Goal: Communication & Community: Participate in discussion

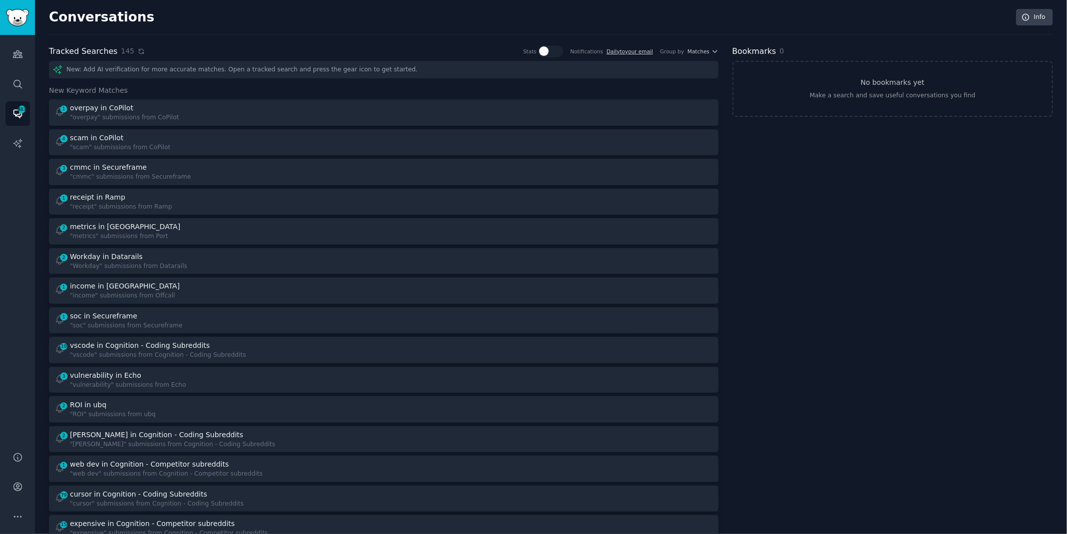
click at [138, 50] on icon at bounding box center [141, 51] width 7 height 7
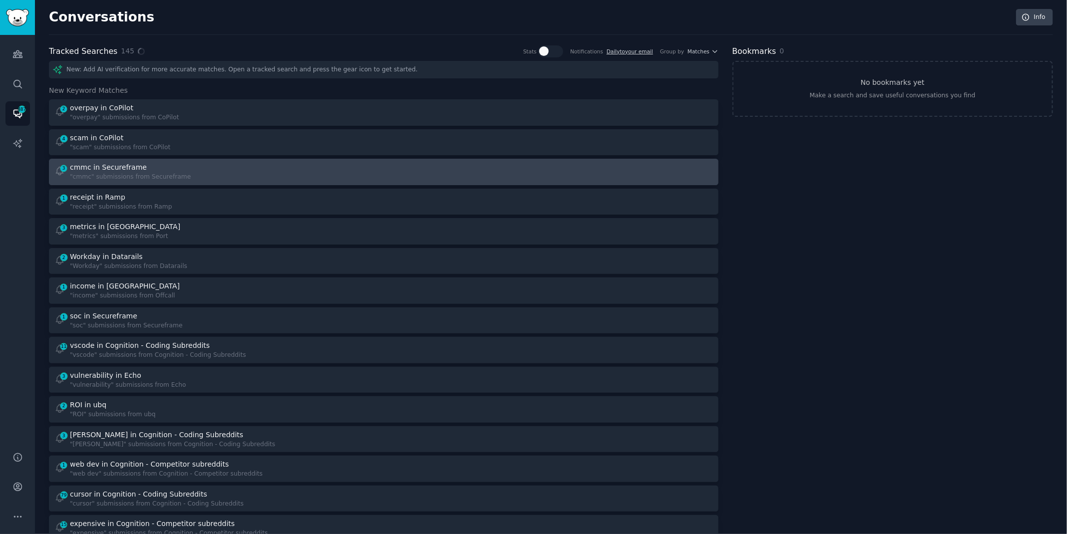
click at [197, 168] on div "3 cmmc in Secureframe "cmmc" submissions from Secureframe" at bounding box center [215, 171] width 322 height 19
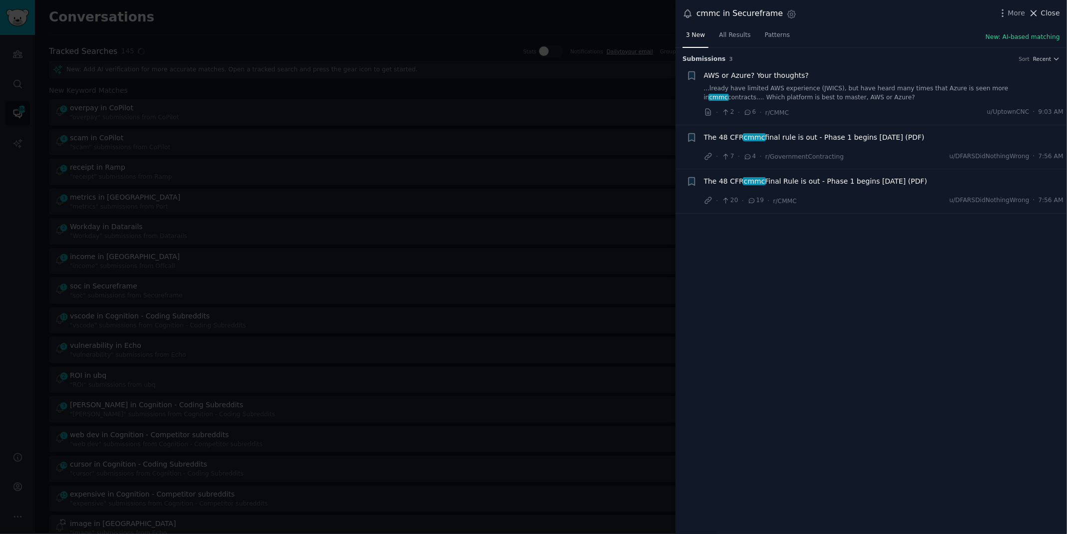
click at [1047, 9] on span "Close" at bounding box center [1050, 13] width 19 height 10
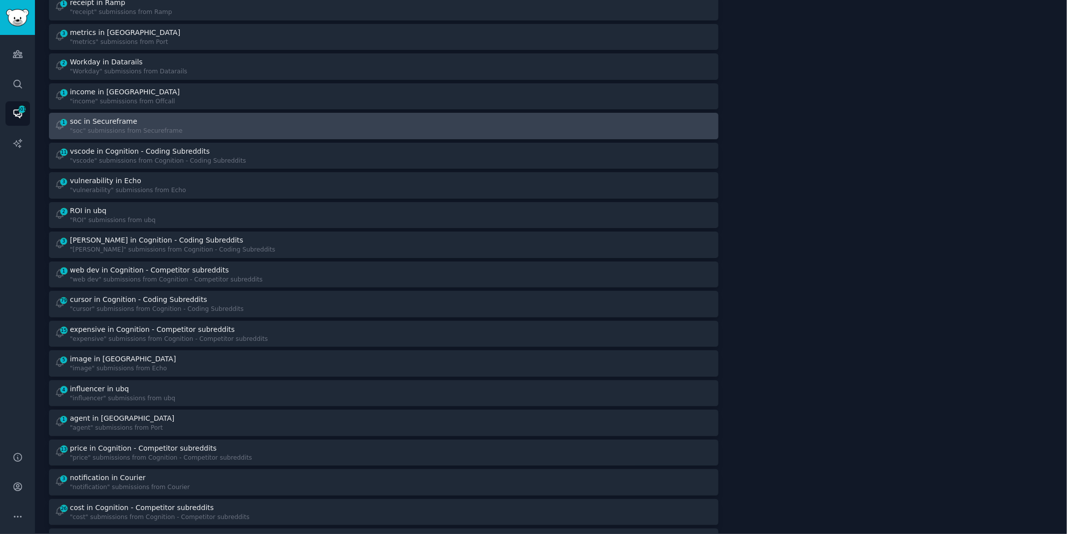
scroll to position [169, 0]
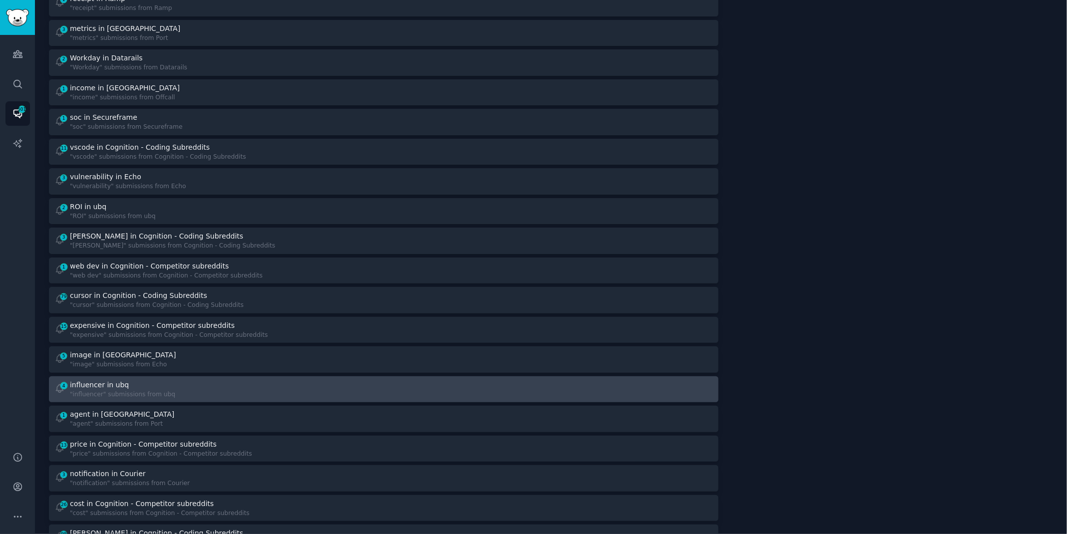
click at [123, 381] on div "influencer in ubq" at bounding box center [99, 385] width 59 height 10
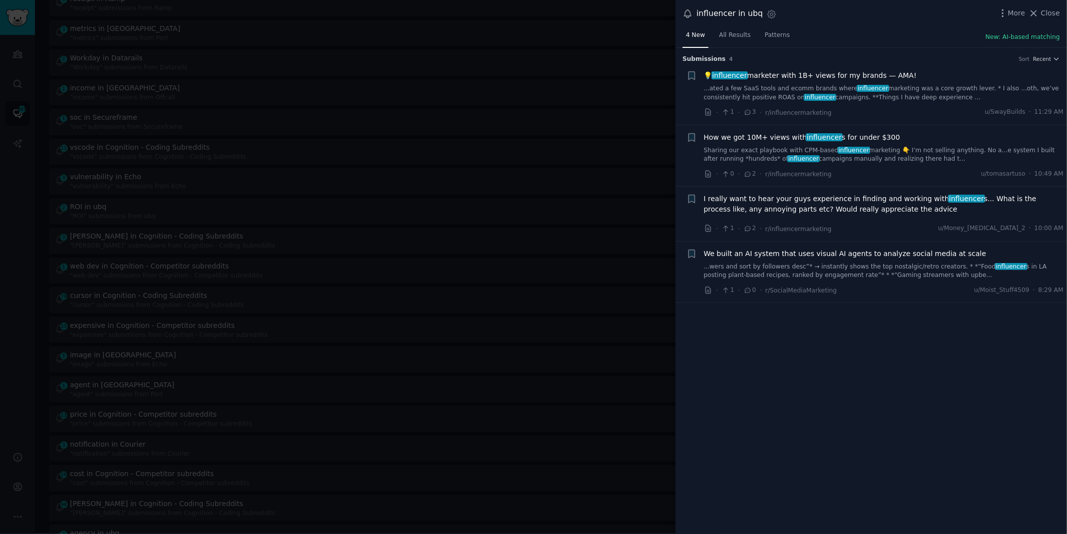
click at [787, 206] on span "I really want to hear your guys experience in finding and working with influenc…" at bounding box center [884, 204] width 360 height 21
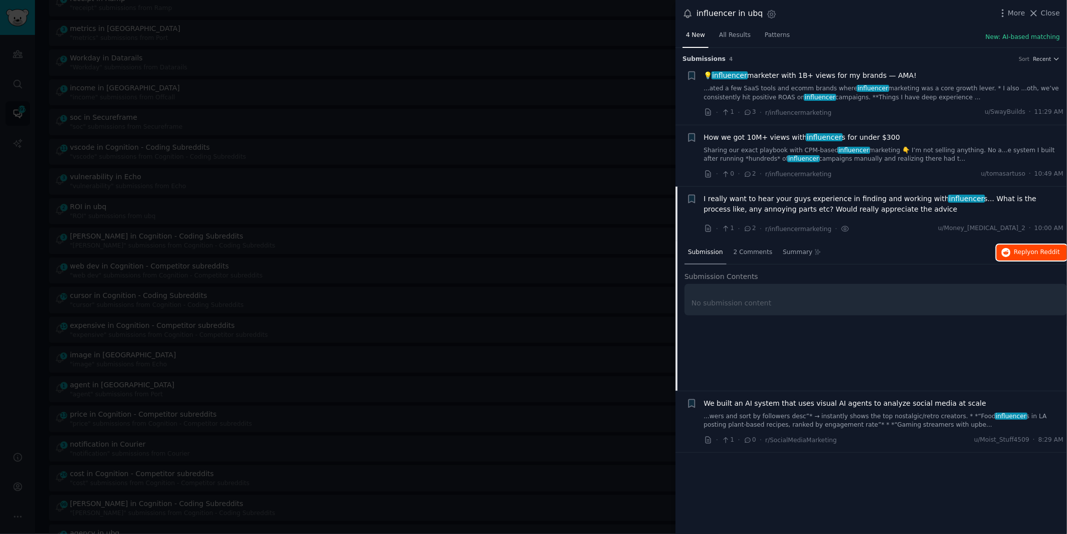
click at [1020, 254] on span "Reply on Reddit" at bounding box center [1037, 252] width 46 height 9
